Goal: Transaction & Acquisition: Subscribe to service/newsletter

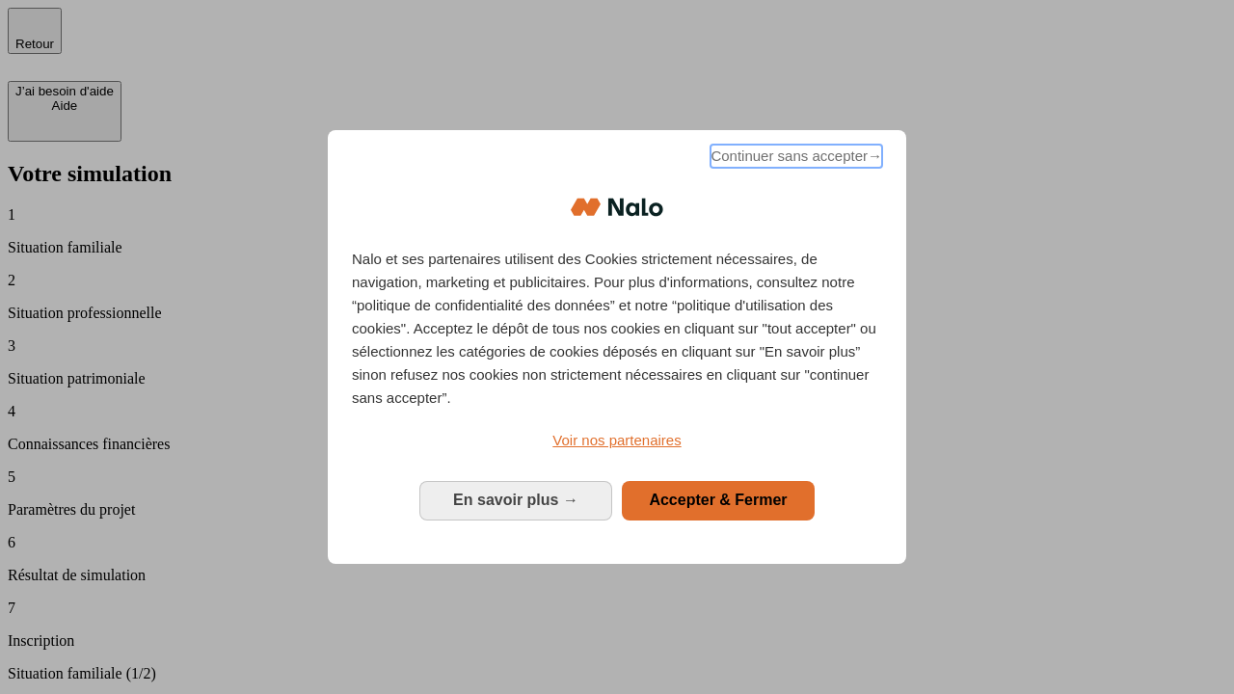
click at [794, 159] on span "Continuer sans accepter →" at bounding box center [796, 156] width 172 height 23
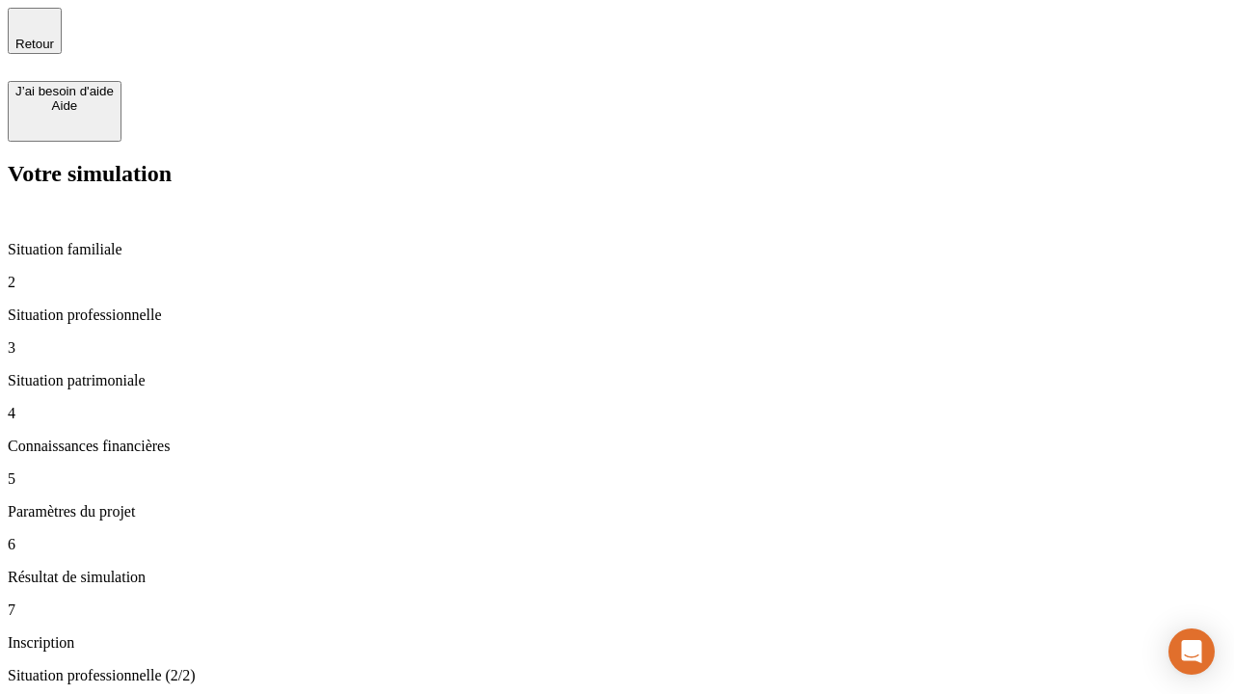
type input "70 000"
type input "1 000"
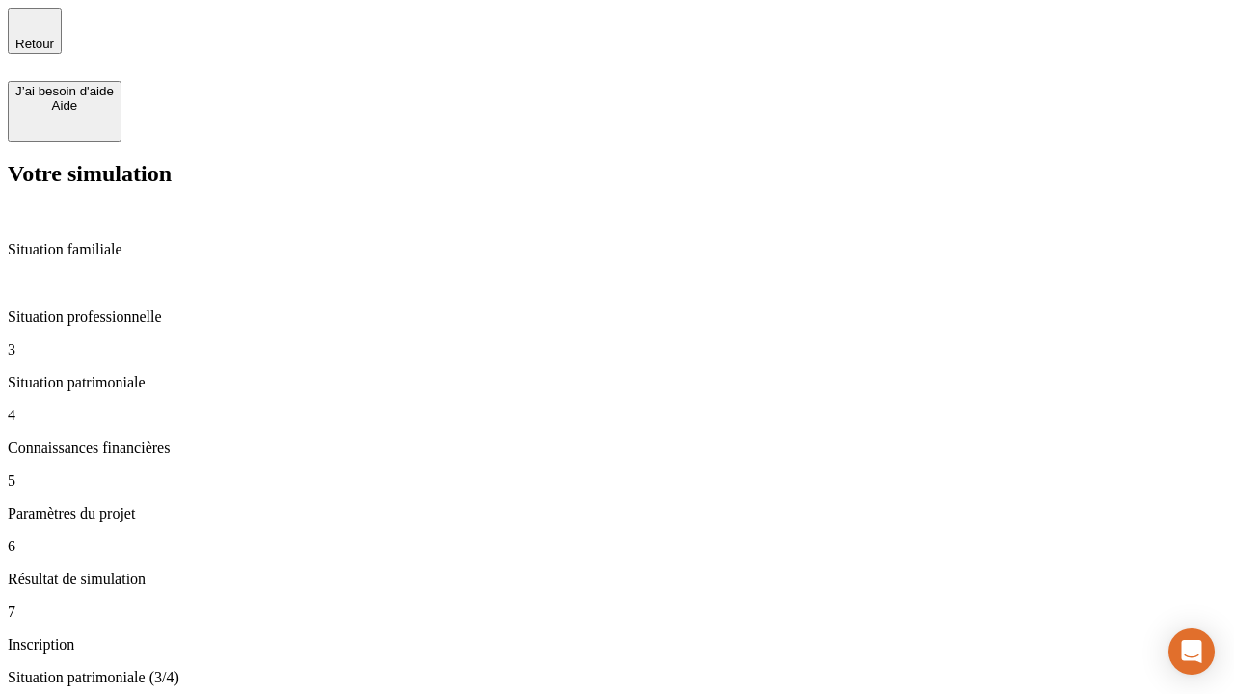
type input "800"
type input "6"
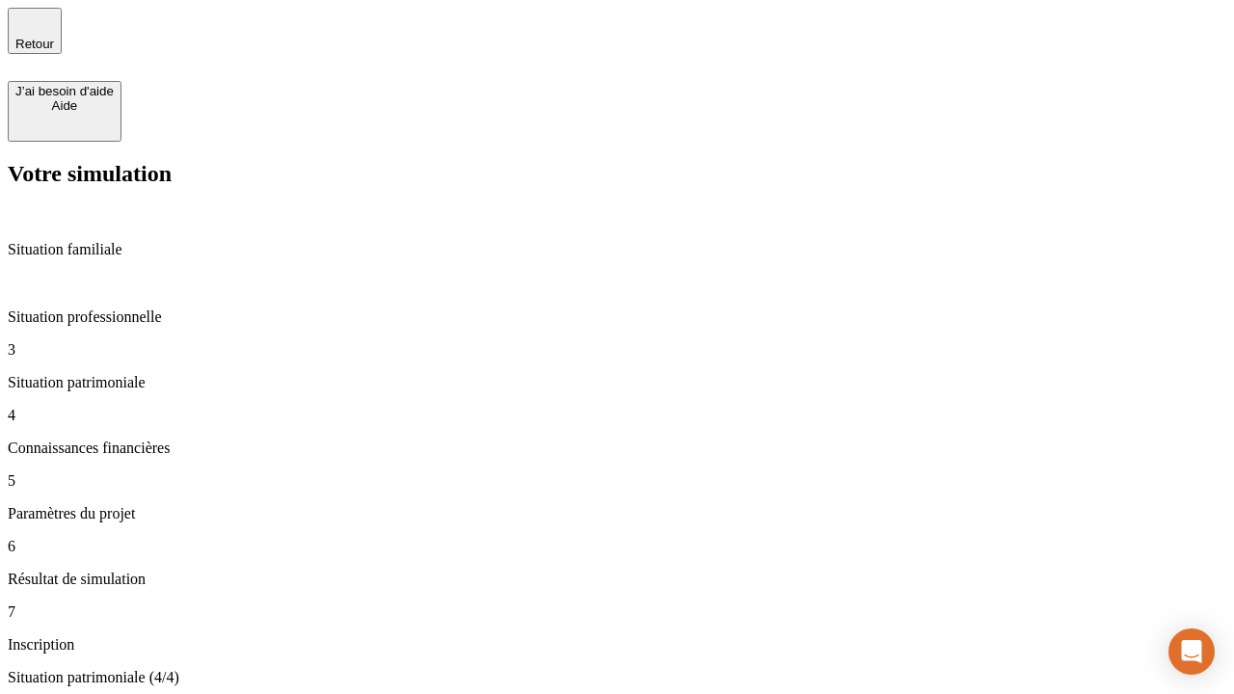
type input "400"
type input "3"
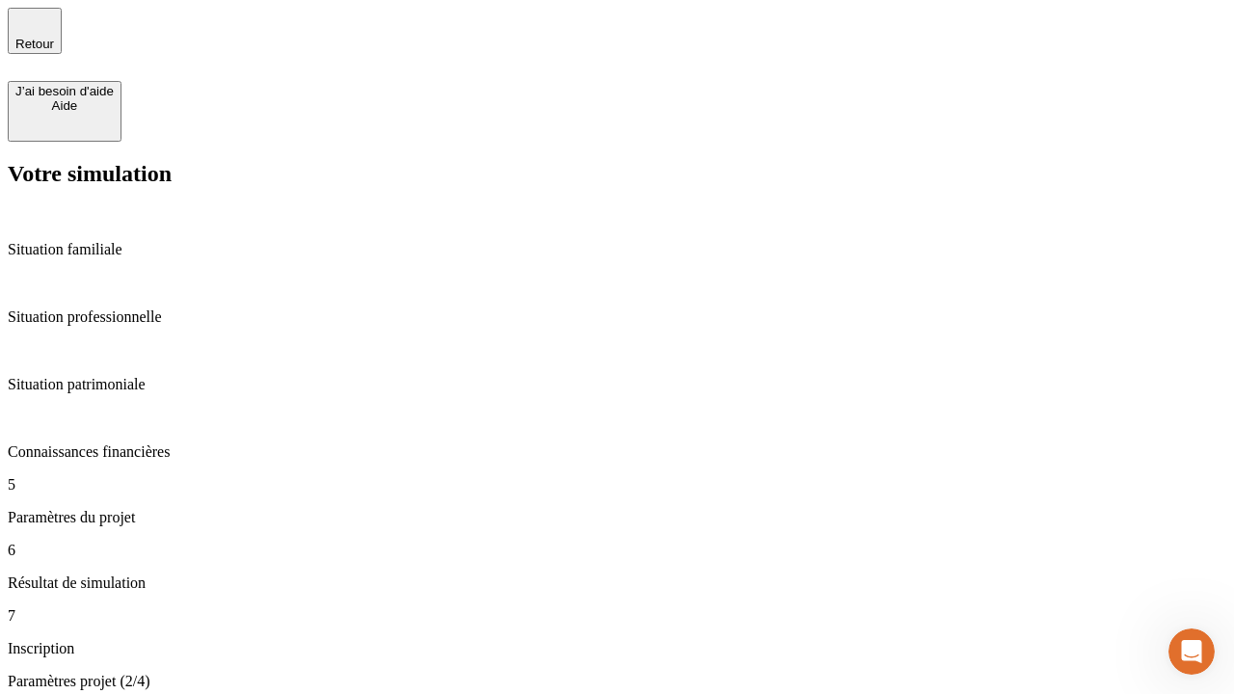
type input "35"
type input "500"
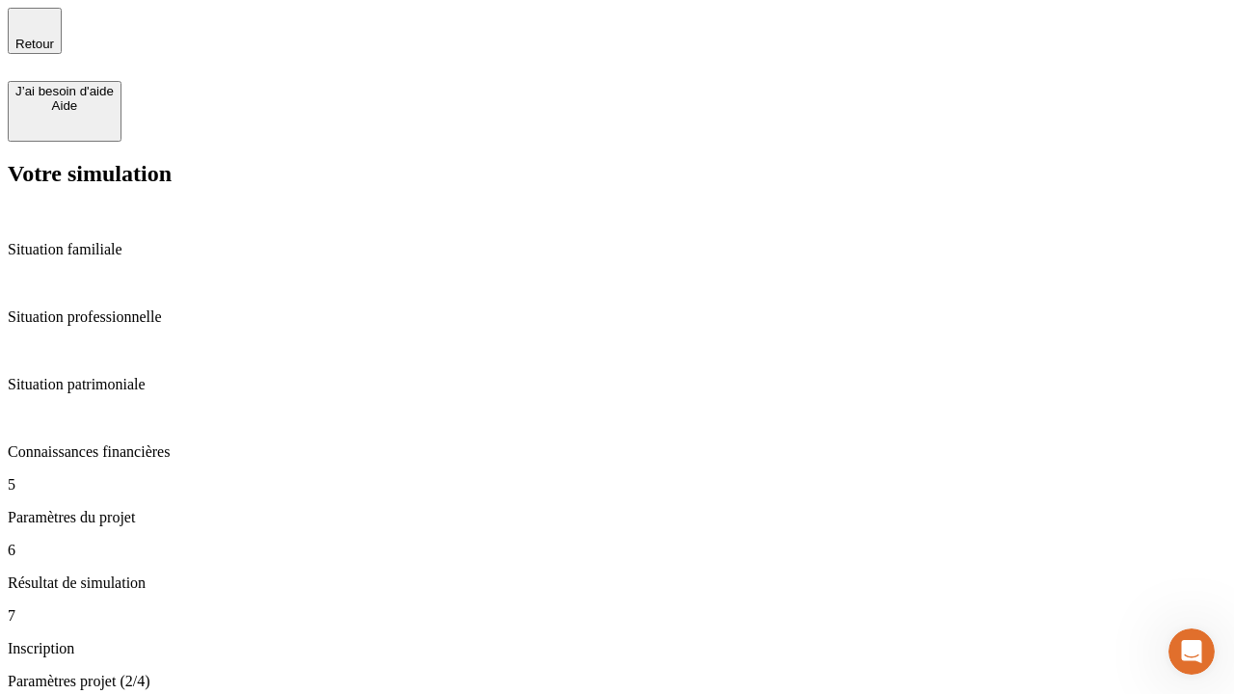
type input "640"
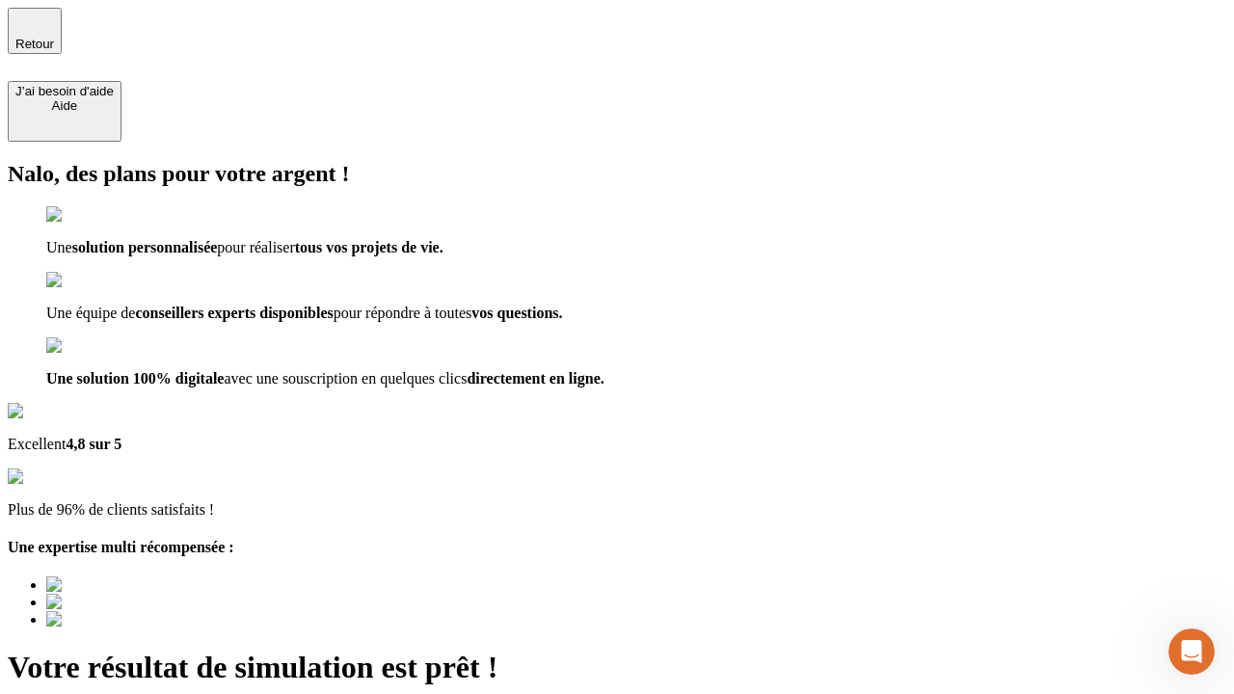
type input "[EMAIL_ADDRESS][DOMAIN_NAME]"
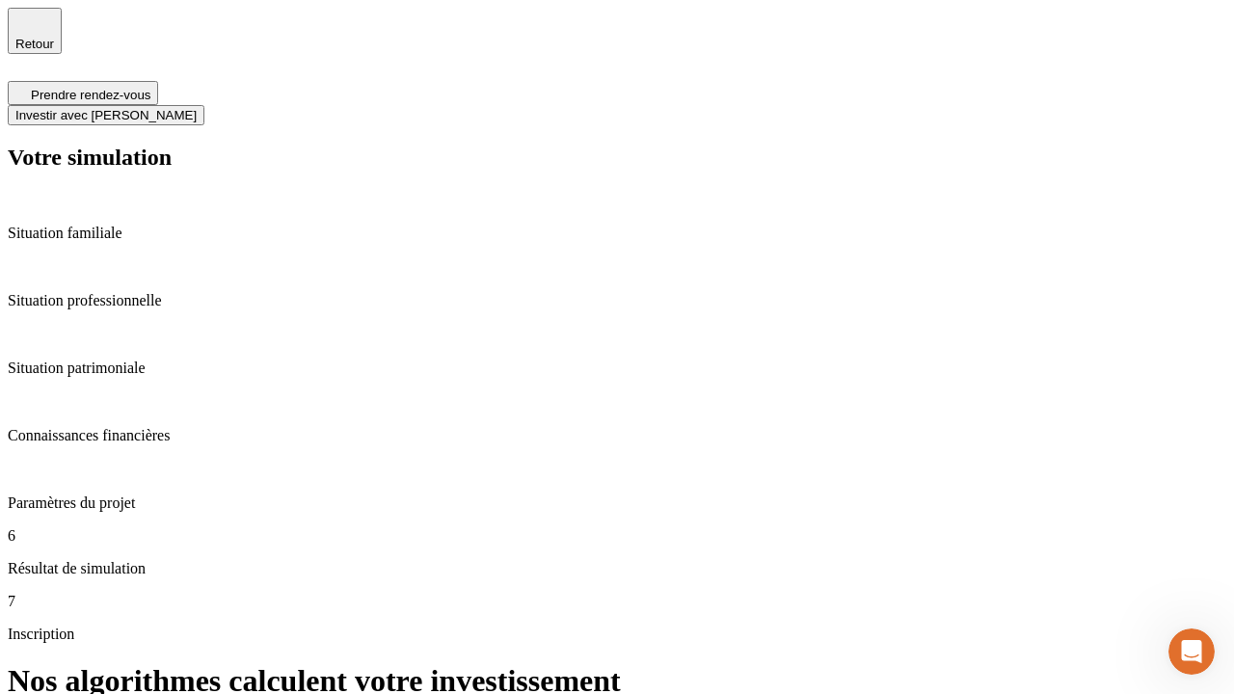
scroll to position [8, 0]
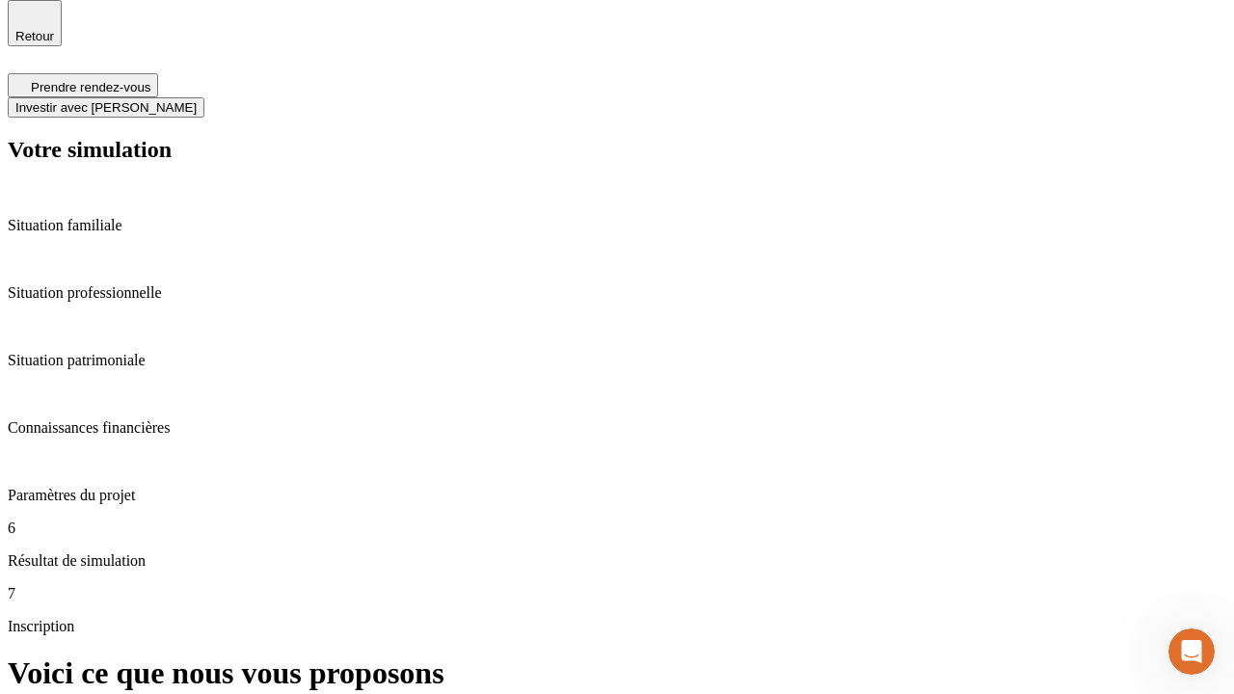
click at [197, 100] on span "Investir avec [PERSON_NAME]" at bounding box center [105, 107] width 181 height 14
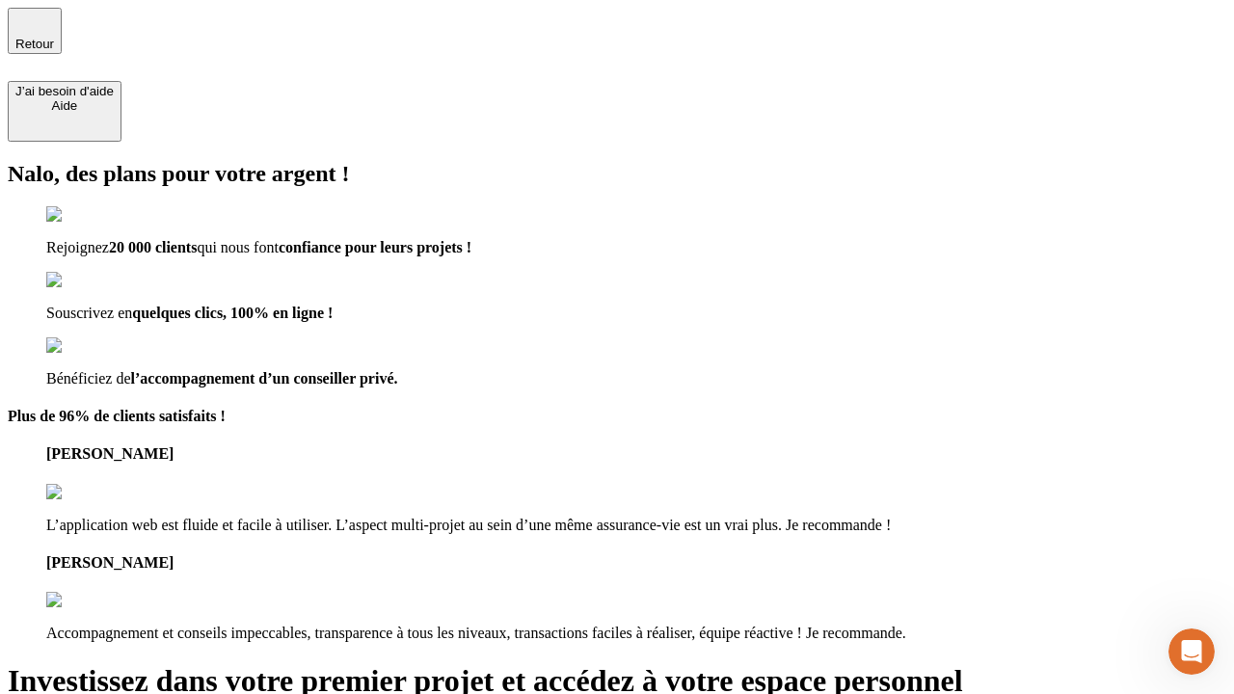
type input "[PERSON_NAME][EMAIL_ADDRESS][DOMAIN_NAME]"
